Goal: Find specific page/section: Find specific page/section

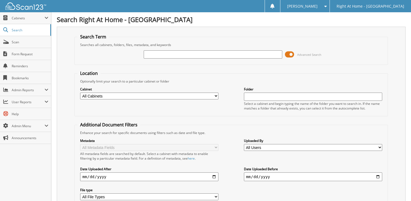
click at [189, 55] on input "text" at bounding box center [213, 54] width 138 height 8
type input "[PERSON_NAME]"
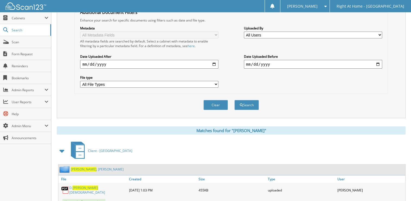
scroll to position [109, 0]
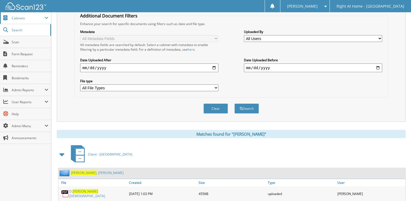
click at [35, 21] on span "Cabinets" at bounding box center [25, 18] width 51 height 12
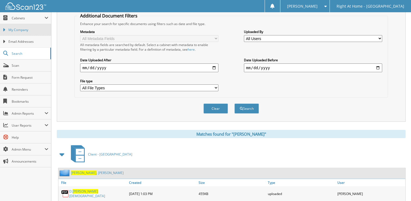
click at [29, 29] on span "My Company" at bounding box center [28, 29] width 40 height 5
